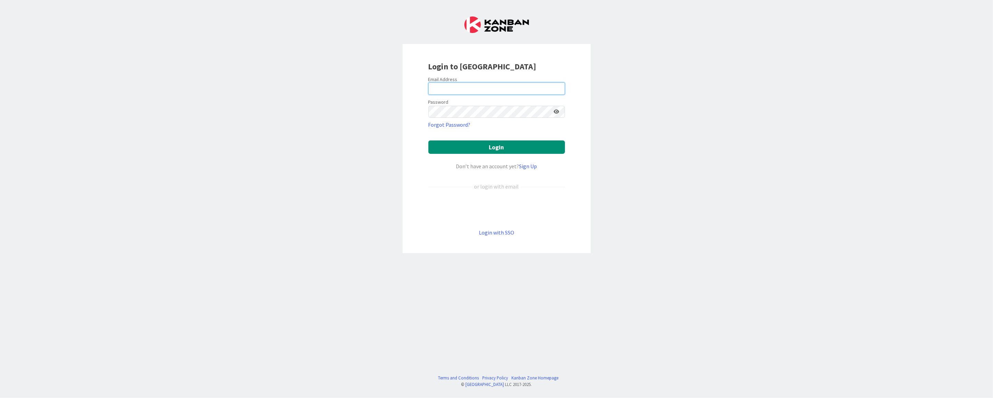
click at [479, 86] on input "email" at bounding box center [496, 88] width 137 height 12
type input "[PERSON_NAME][EMAIL_ADDRESS][DOMAIN_NAME]"
click at [486, 147] on button "Login" at bounding box center [496, 146] width 137 height 13
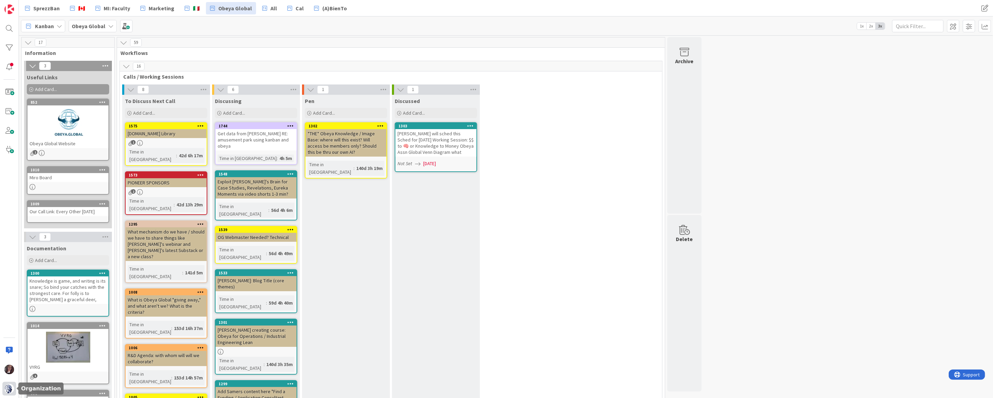
click at [9, 387] on img at bounding box center [9, 389] width 10 height 10
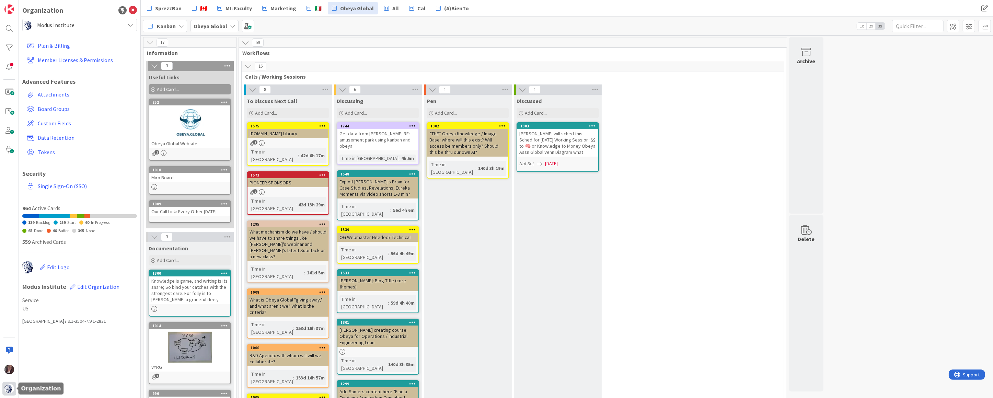
click at [8, 390] on img at bounding box center [9, 389] width 10 height 10
click at [87, 27] on span "Modus Institute" at bounding box center [79, 25] width 84 height 10
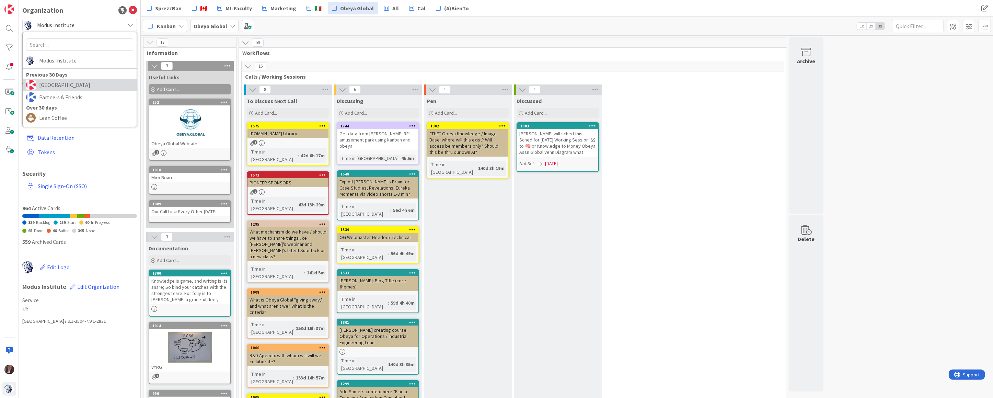
click at [73, 86] on span "[GEOGRAPHIC_DATA]" at bounding box center [86, 85] width 94 height 10
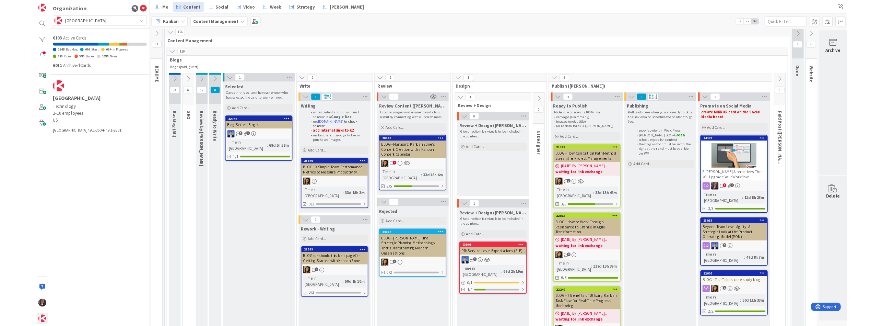
scroll to position [7, 1]
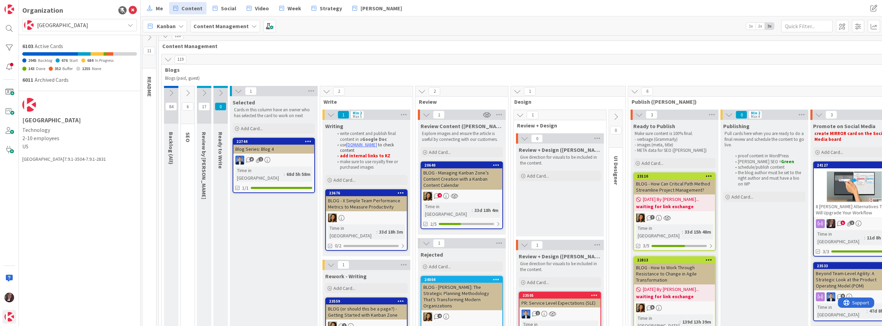
click at [479, 196] on div "4" at bounding box center [461, 195] width 81 height 9
